Goal: Task Accomplishment & Management: Use online tool/utility

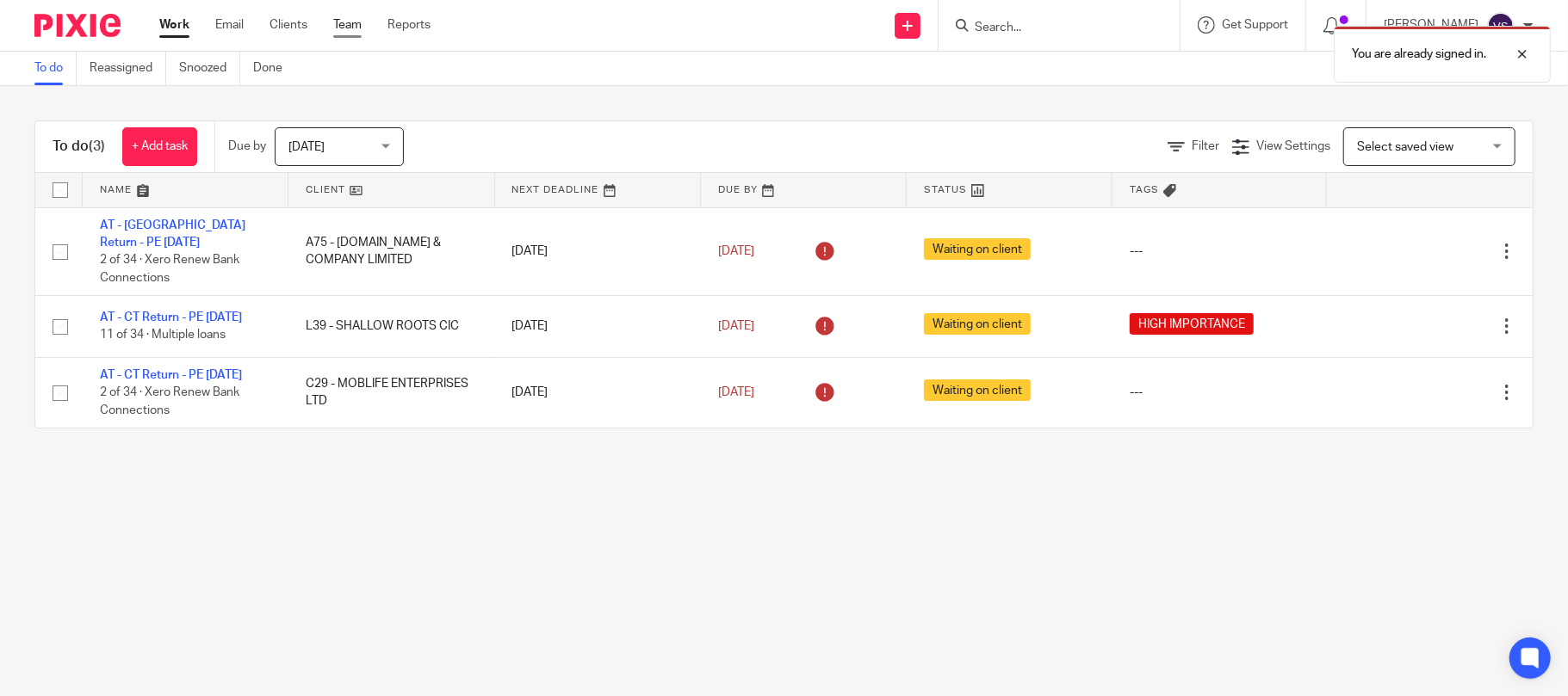
click at [342, 28] on link "Team" at bounding box center [347, 25] width 28 height 17
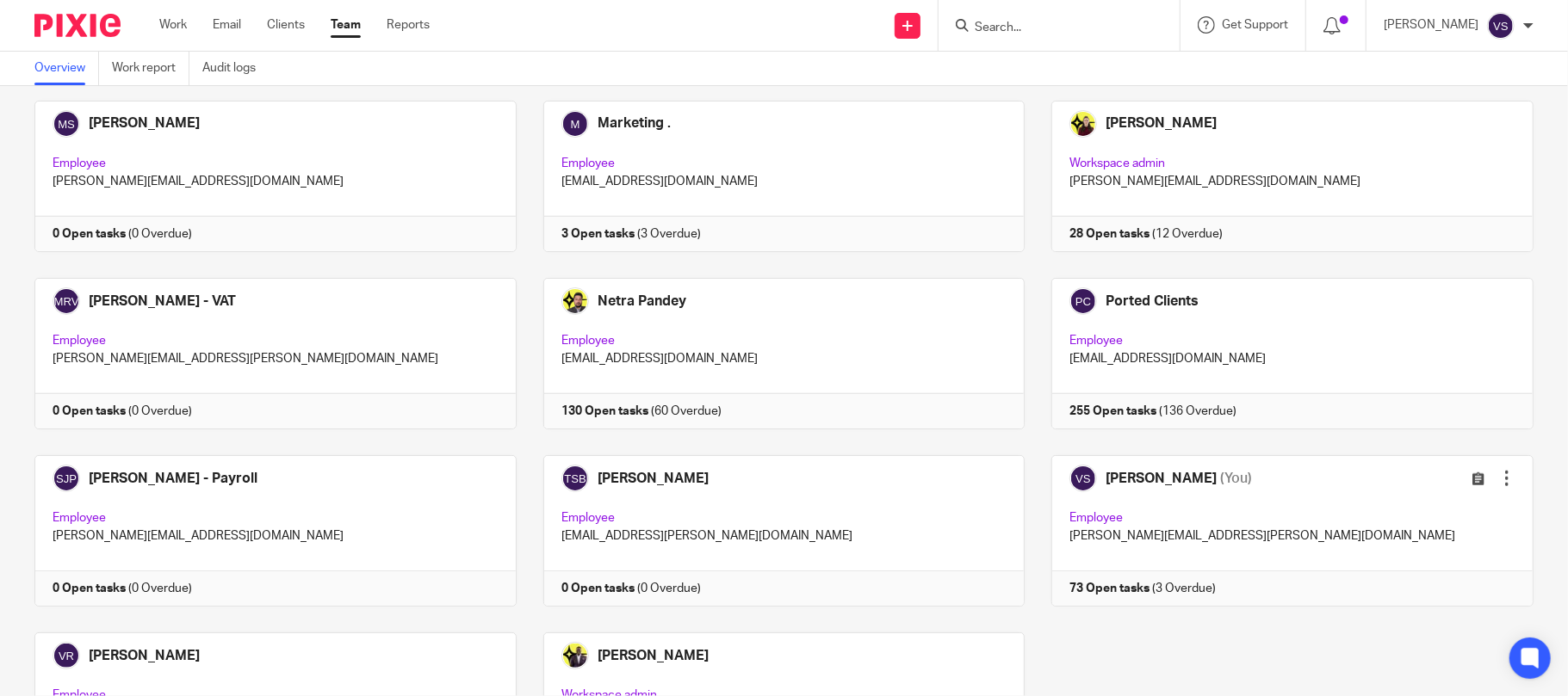
scroll to position [1128, 0]
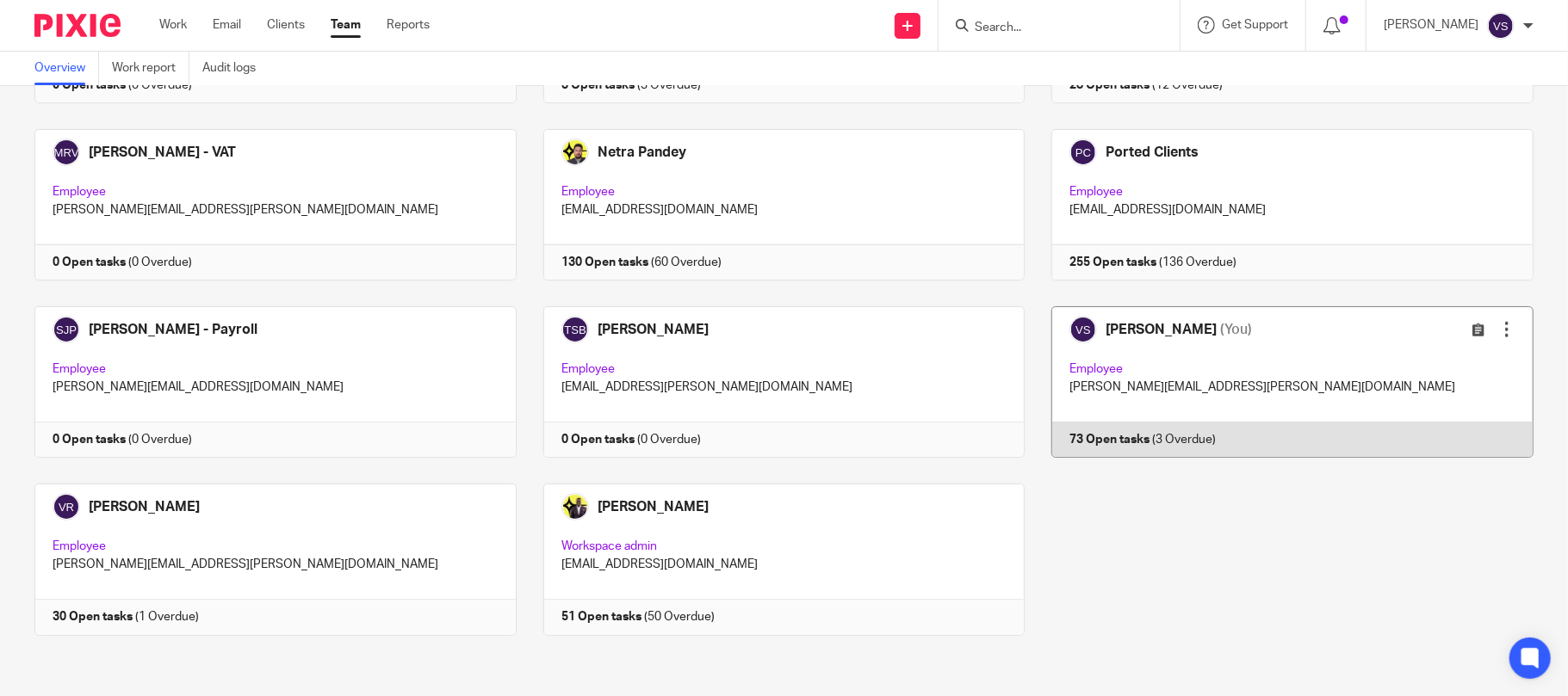
click at [1111, 383] on link at bounding box center [1279, 382] width 509 height 151
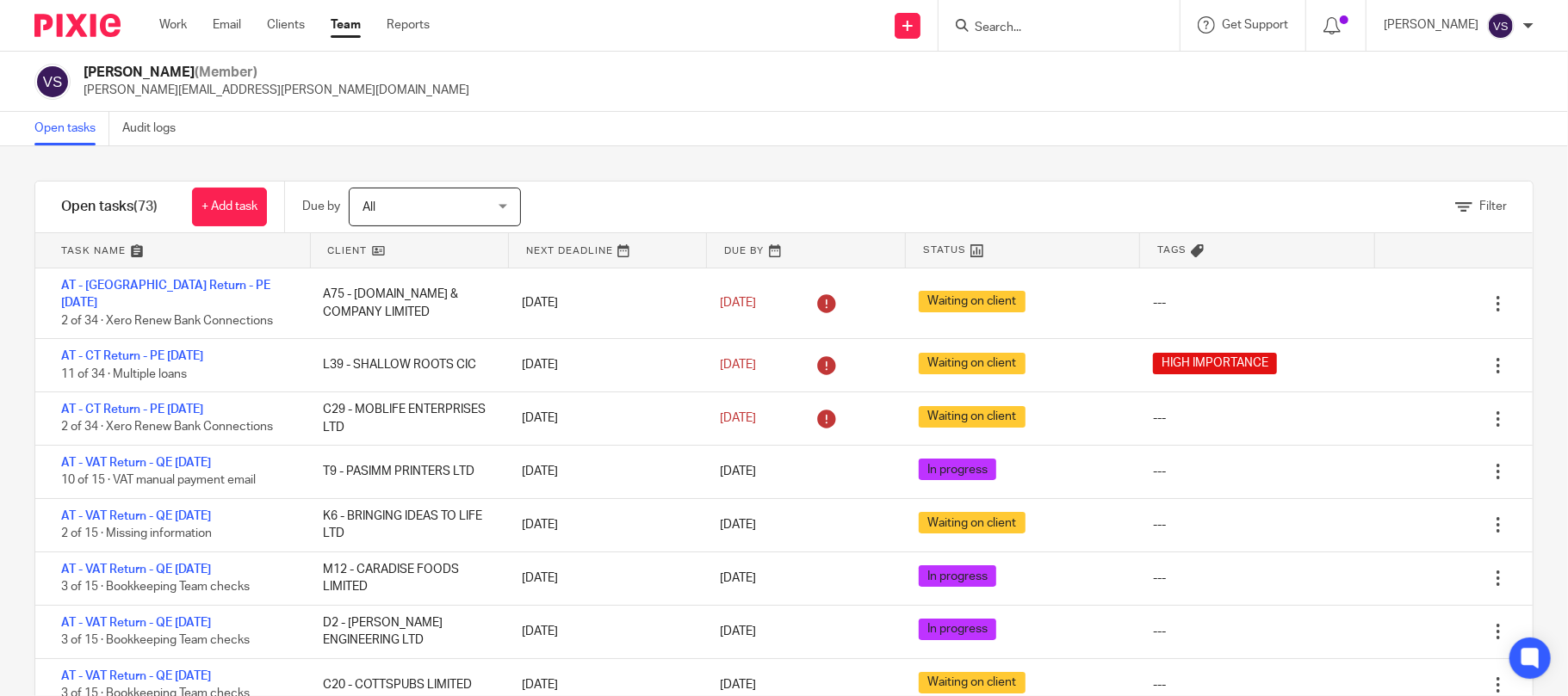
click at [1011, 38] on div at bounding box center [1058, 25] width 241 height 50
click at [1017, 31] on input "Search" at bounding box center [1051, 28] width 155 height 16
paste input "OVIEYA LONDON LTD"
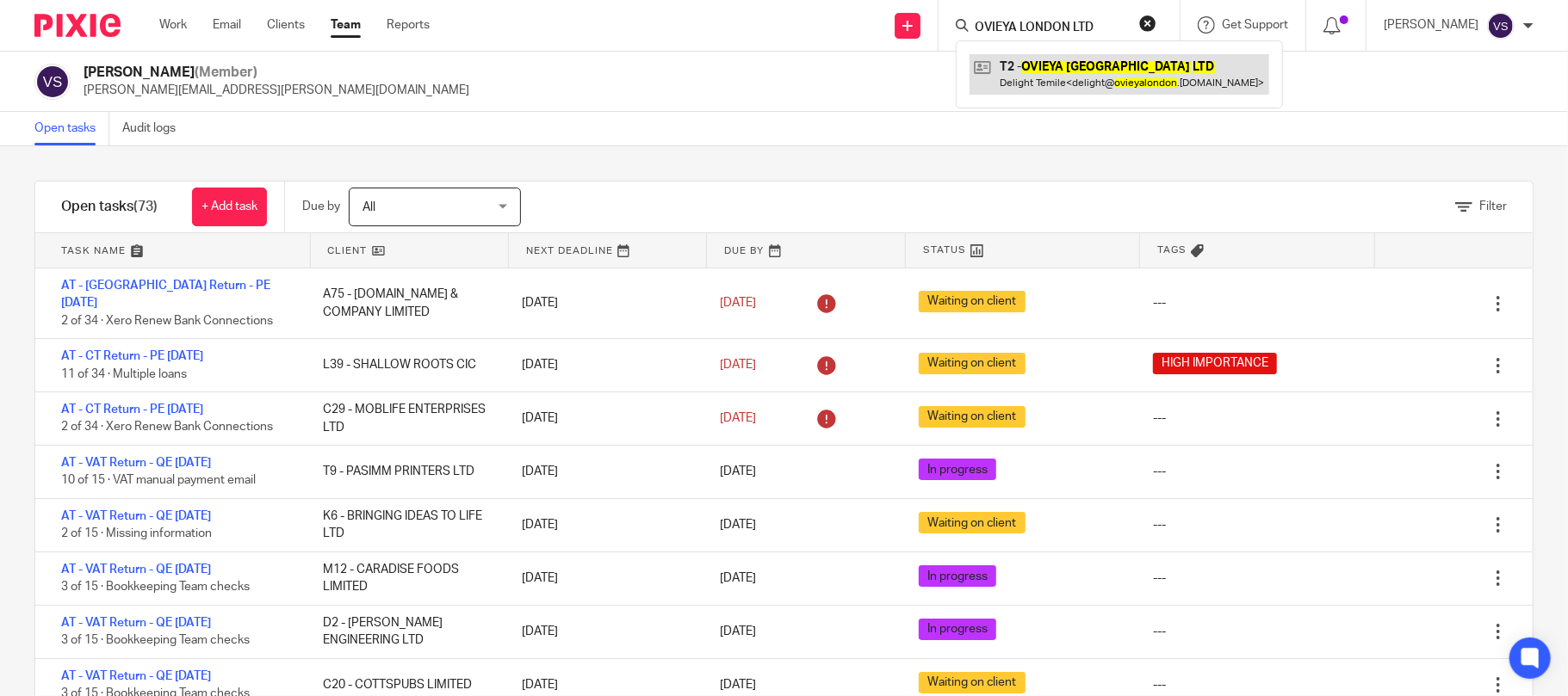
type input "OVIEYA LONDON LTD"
click at [1064, 84] on link at bounding box center [1118, 74] width 300 height 40
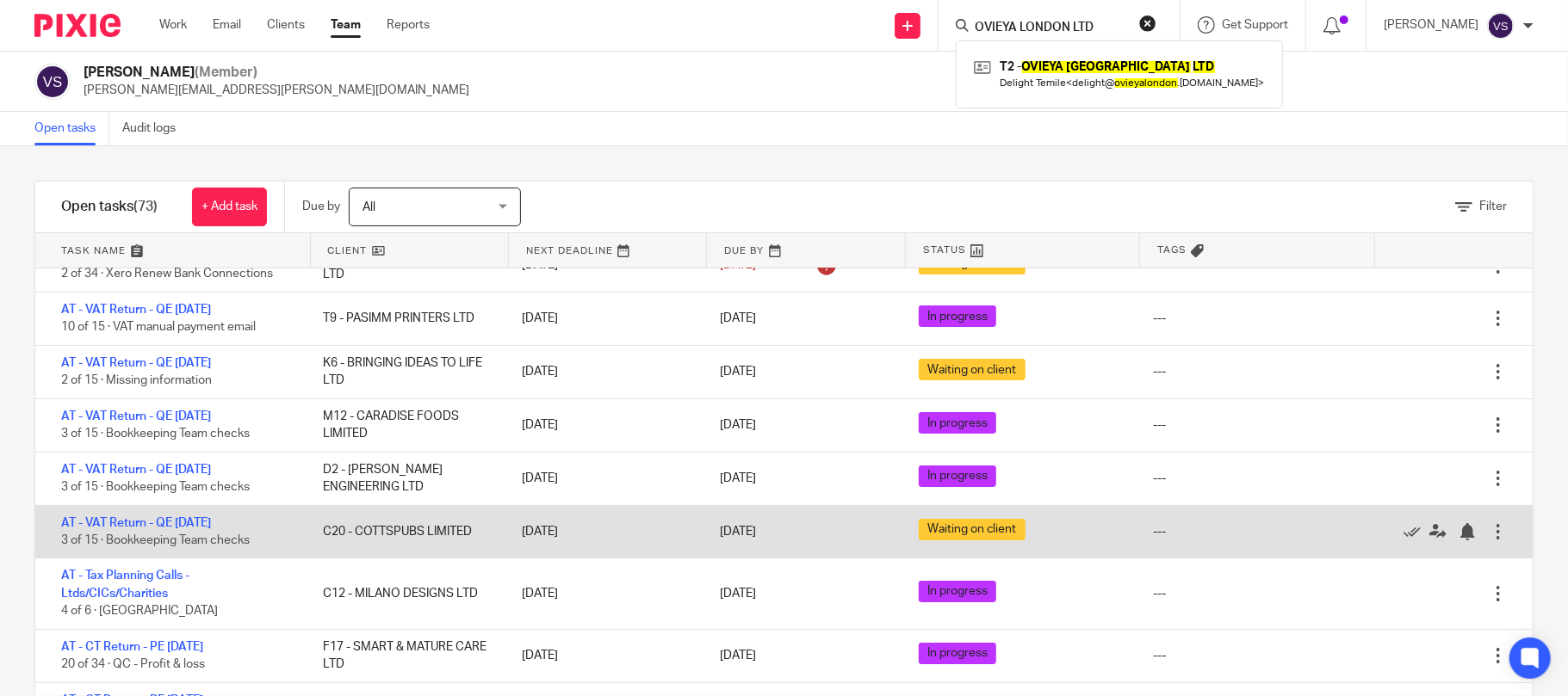
scroll to position [115, 0]
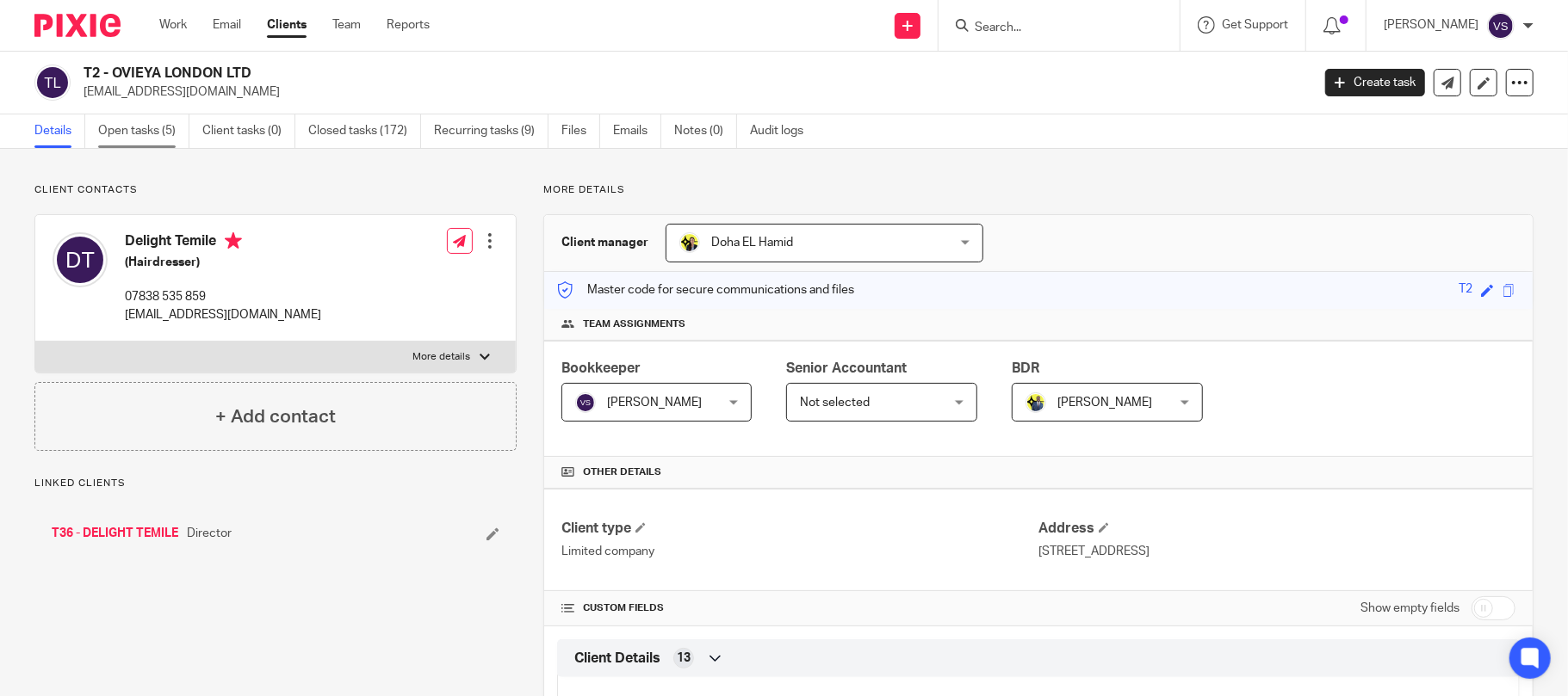
click at [138, 135] on link "Open tasks (5)" at bounding box center [144, 131] width 91 height 34
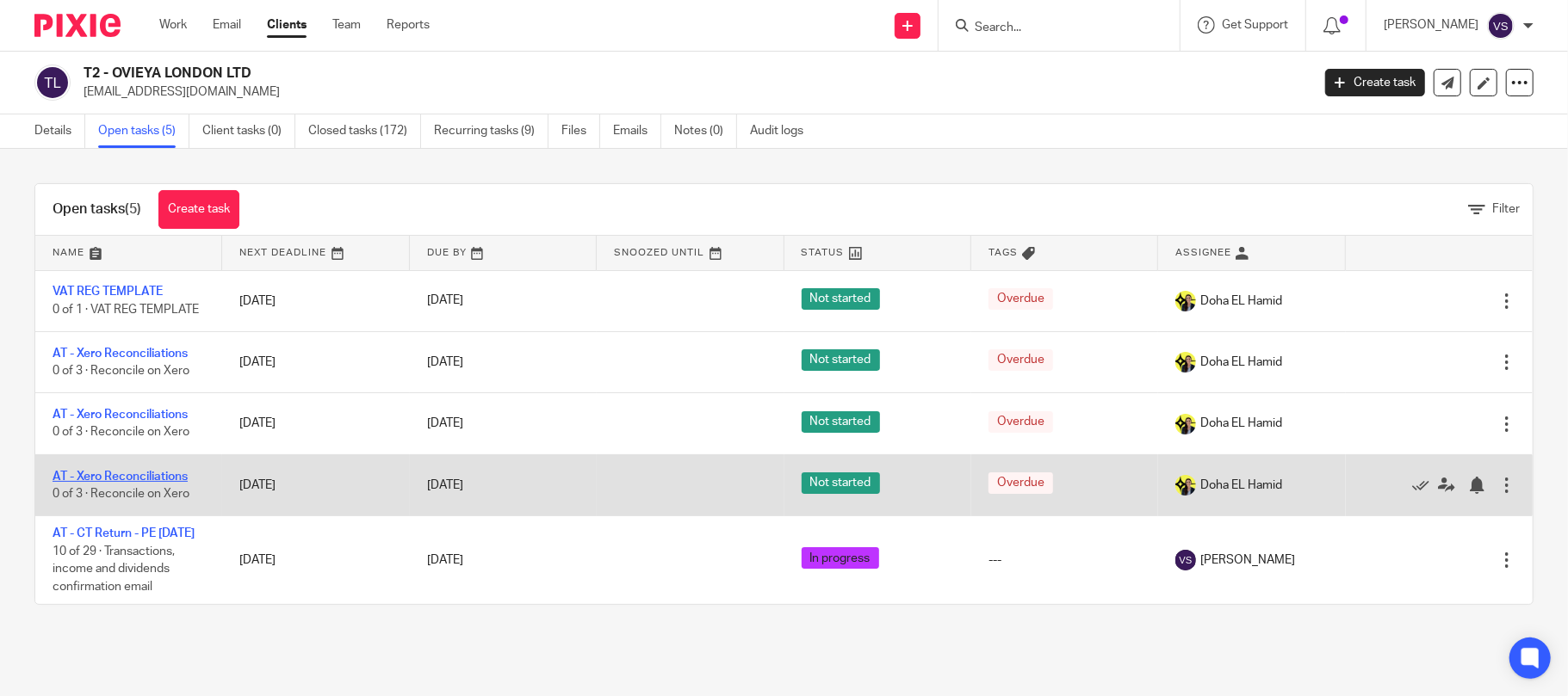
click at [177, 479] on link "AT - Xero Reconciliations" at bounding box center [119, 477] width 135 height 12
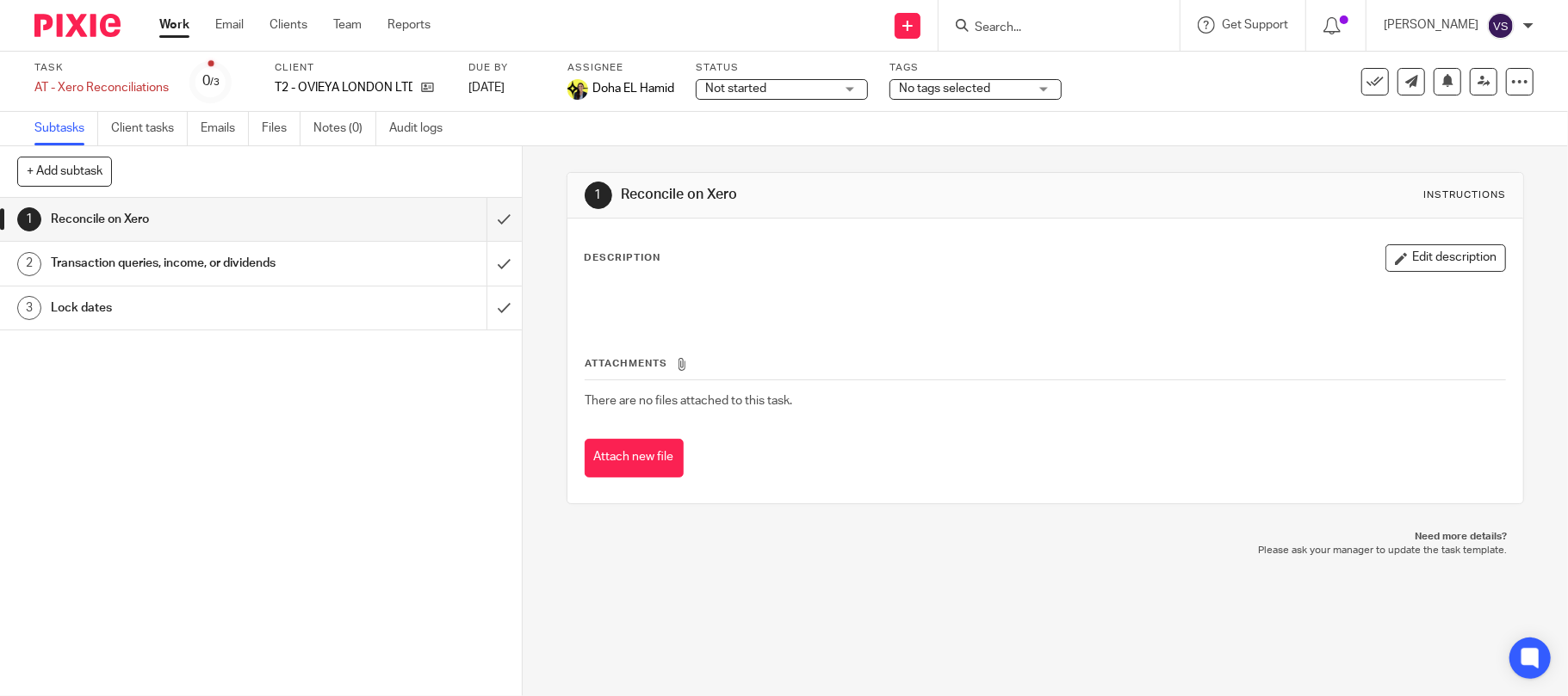
click at [851, 84] on div "Not started Not started" at bounding box center [781, 89] width 172 height 20
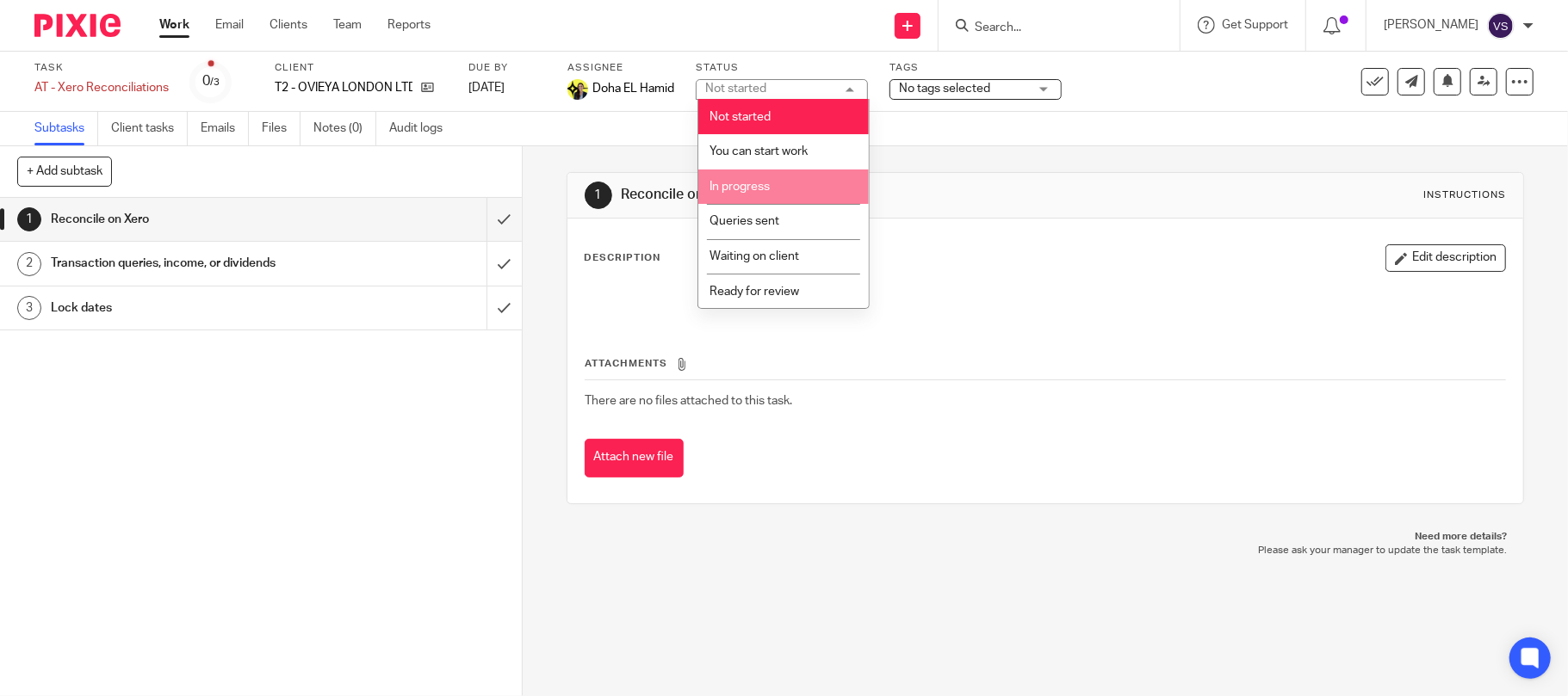
click at [1158, 122] on div "Subtasks Client tasks Emails Files Notes (0) Audit logs" at bounding box center [784, 128] width 1568 height 34
